Goal: Task Accomplishment & Management: Manage account settings

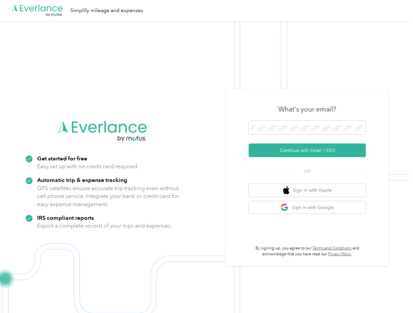
click at [206, 156] on img at bounding box center [205, 177] width 410 height 313
click at [206, 10] on div ".cls-1 { fill: #00adee; } .cls-2 { fill: #fff; } .cls-3 { fill: #707372; } .cls…" at bounding box center [205, 10] width 410 height 21
click at [310, 150] on button "Continue with Email / SSO" at bounding box center [307, 150] width 117 height 14
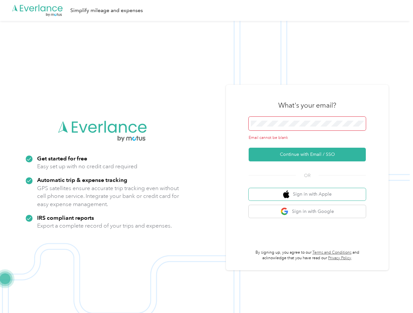
click at [310, 190] on button "Sign in with Apple" at bounding box center [307, 194] width 117 height 13
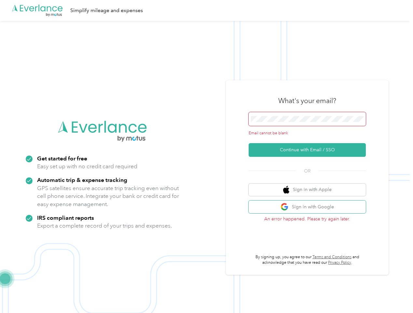
click at [310, 207] on button "Sign in with Google" at bounding box center [307, 206] width 117 height 13
